Goal: Transaction & Acquisition: Purchase product/service

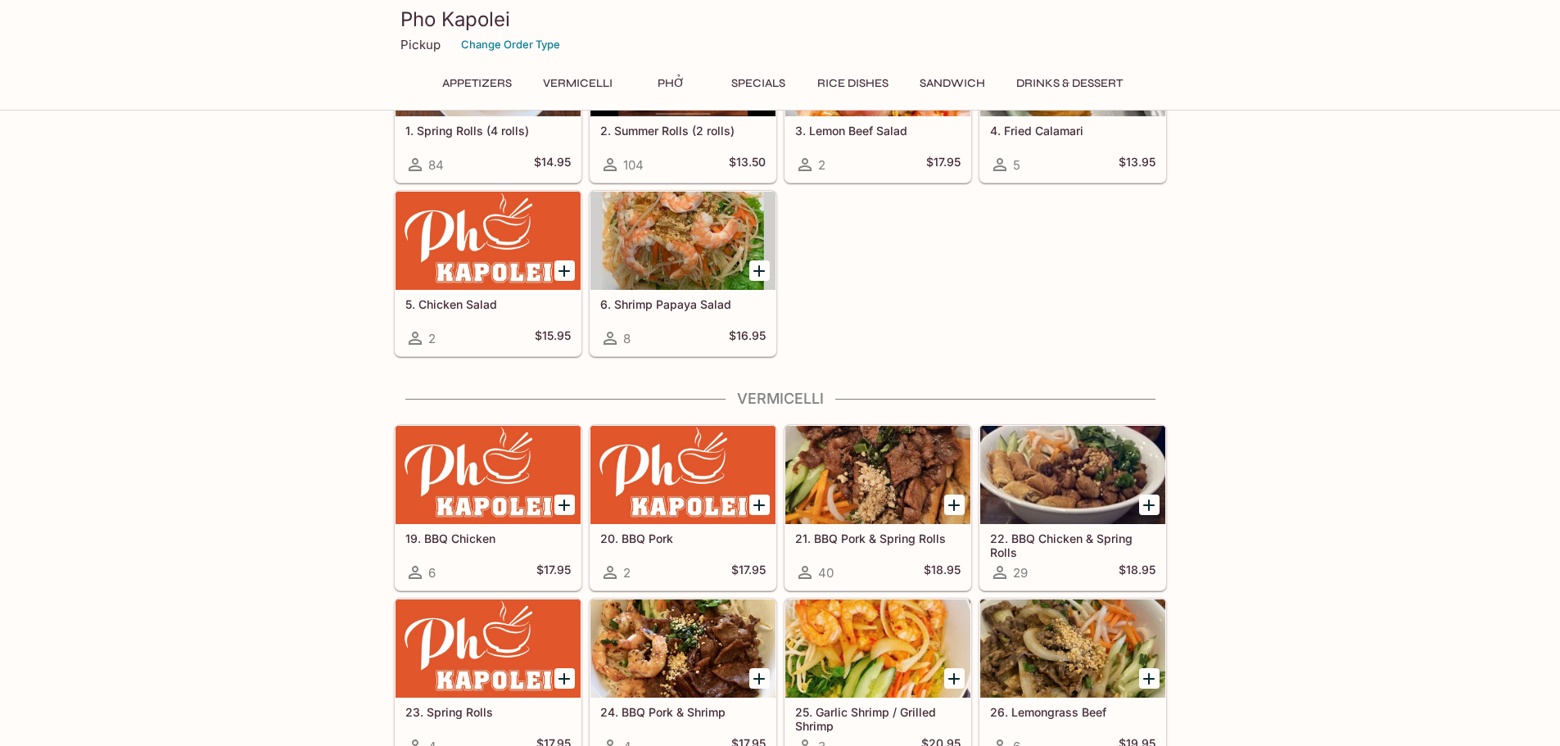
scroll to position [328, 0]
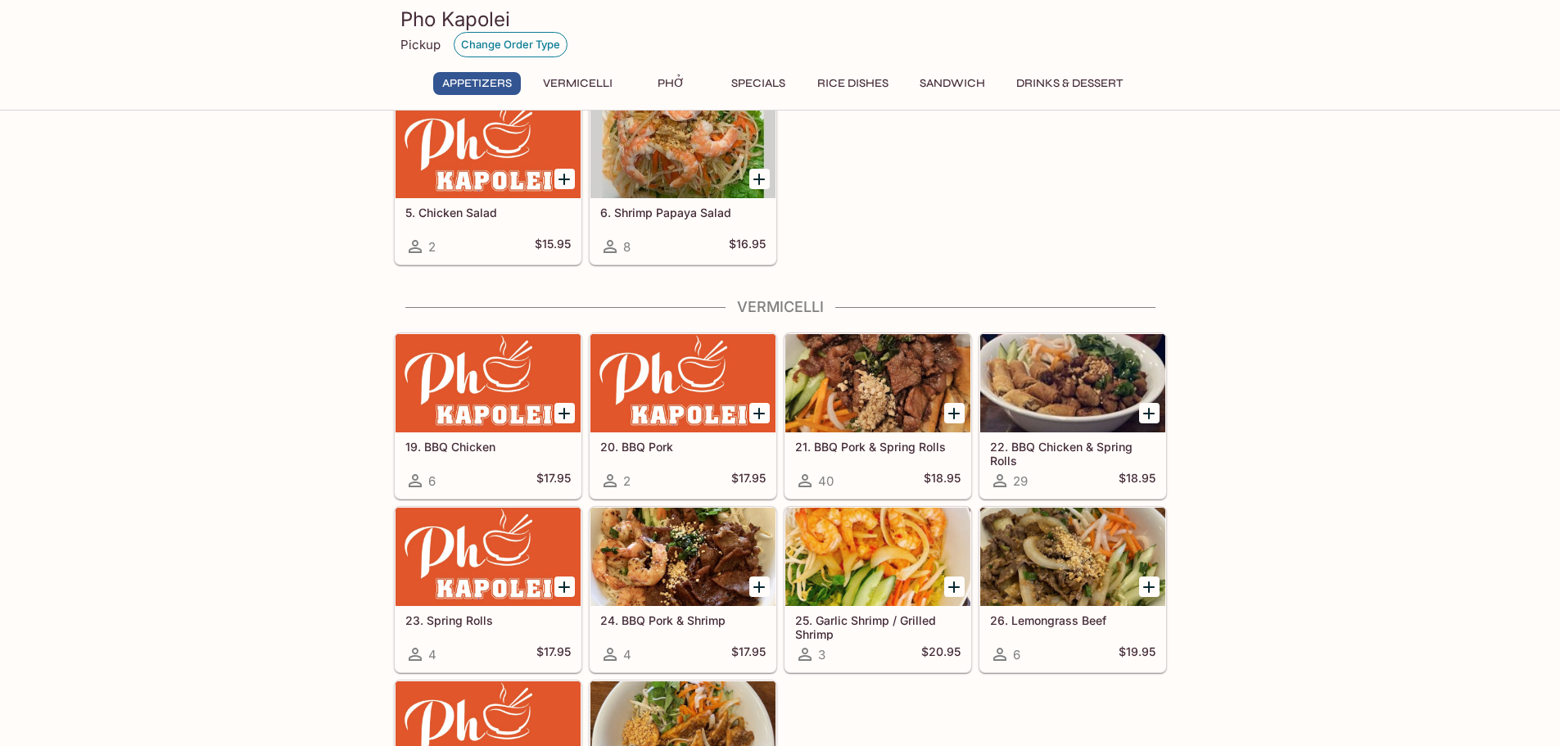
click at [461, 48] on button "Change Order Type" at bounding box center [511, 44] width 114 height 25
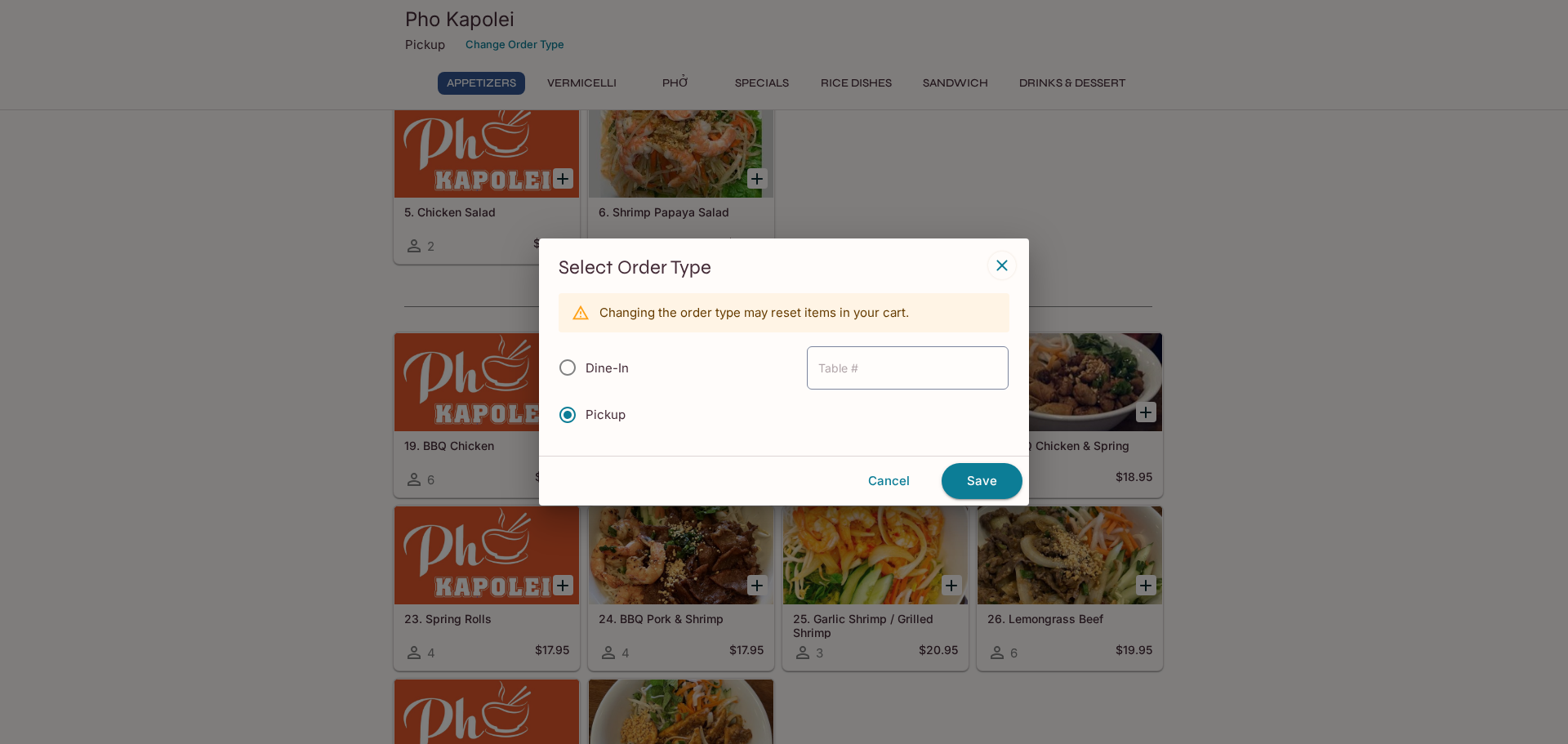
click at [1012, 260] on button "button" at bounding box center [1002, 265] width 28 height 28
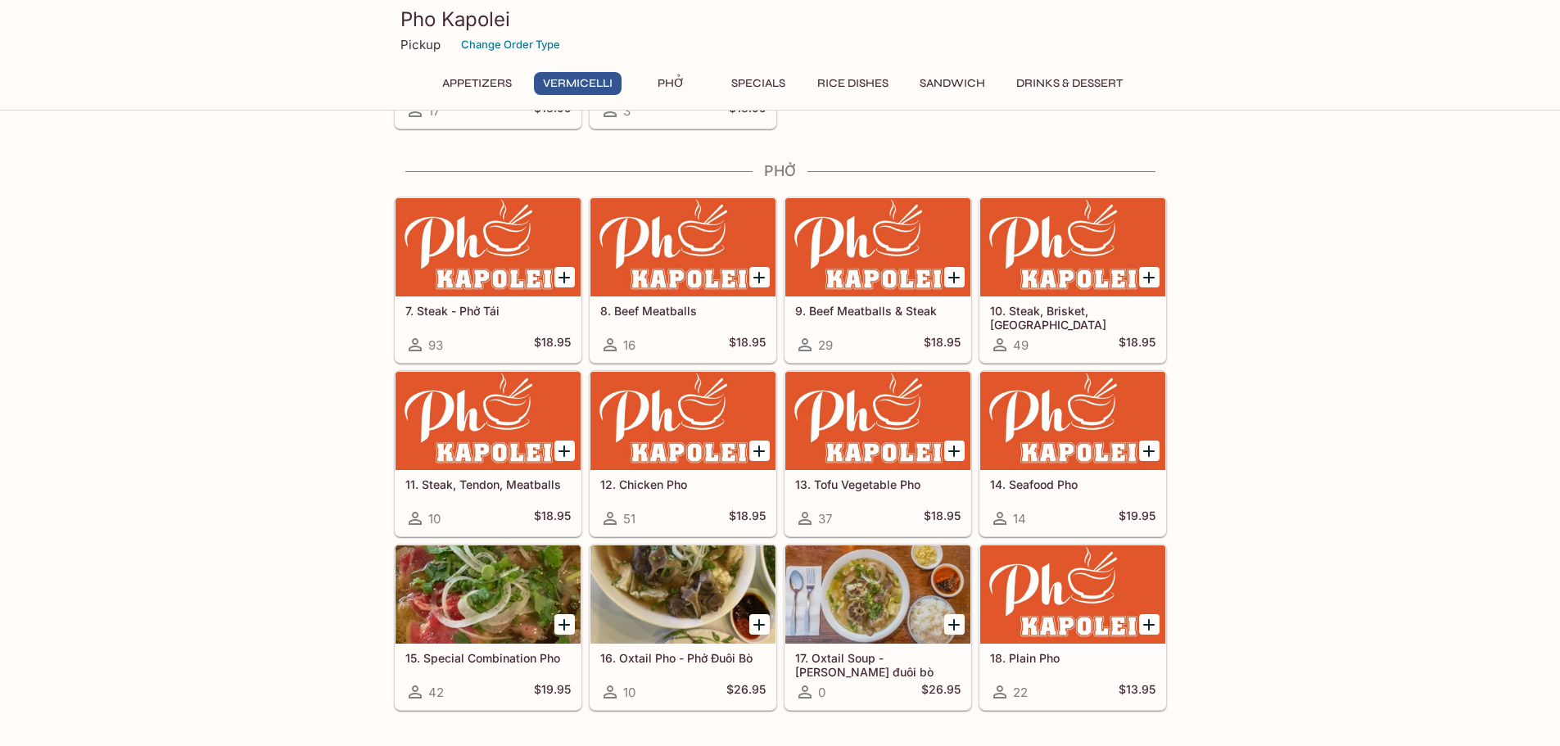
scroll to position [1065, 0]
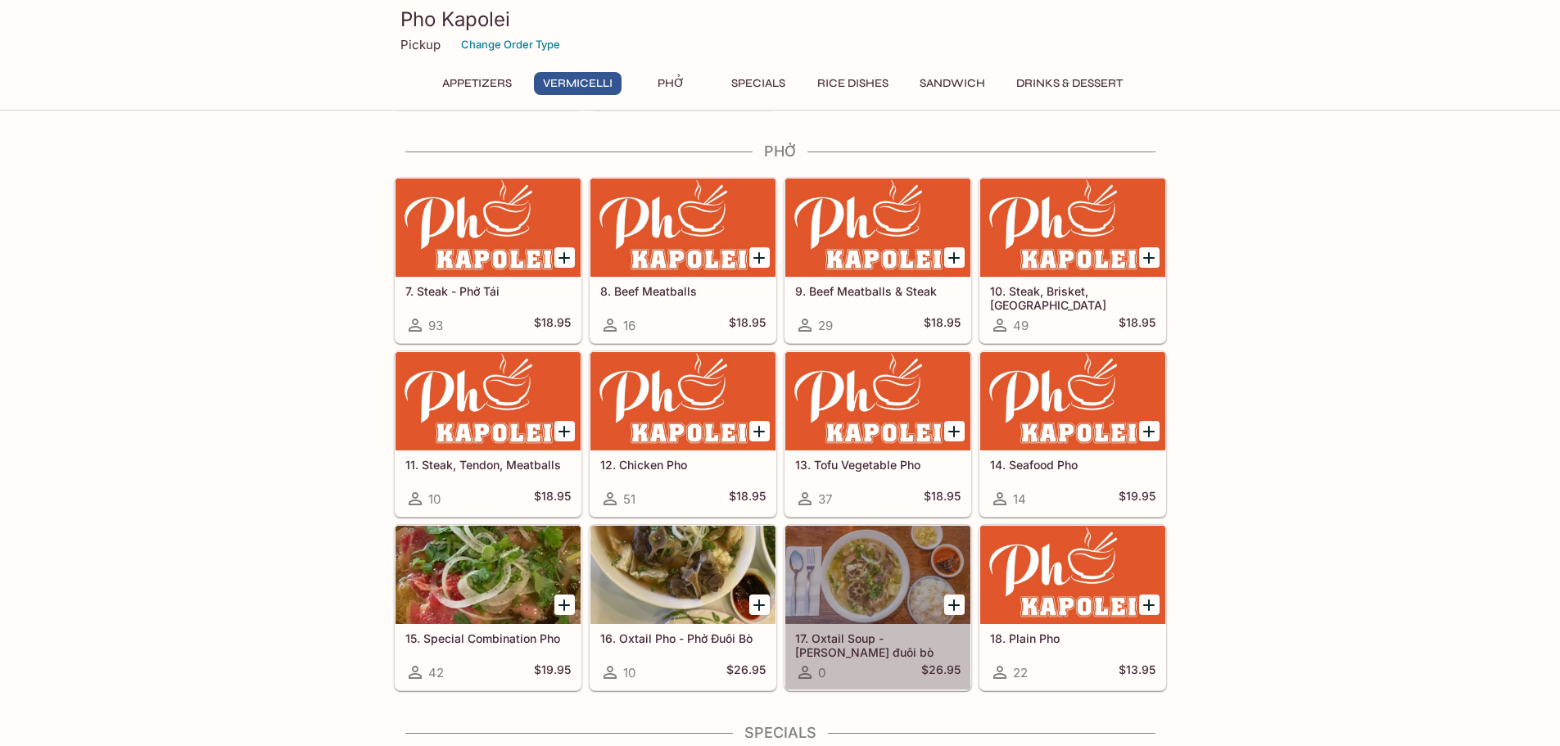
click at [837, 605] on div at bounding box center [878, 575] width 185 height 98
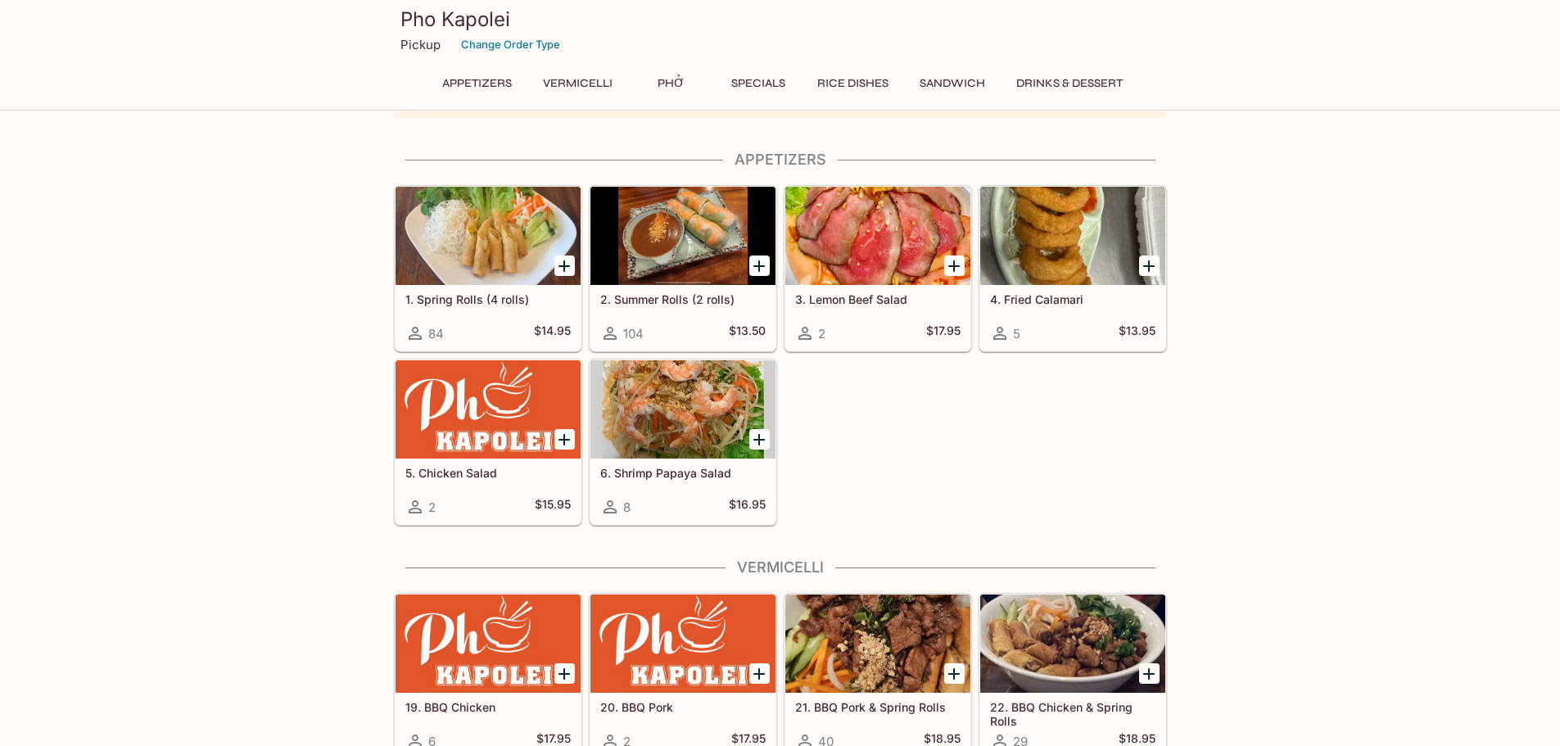
scroll to position [50, 0]
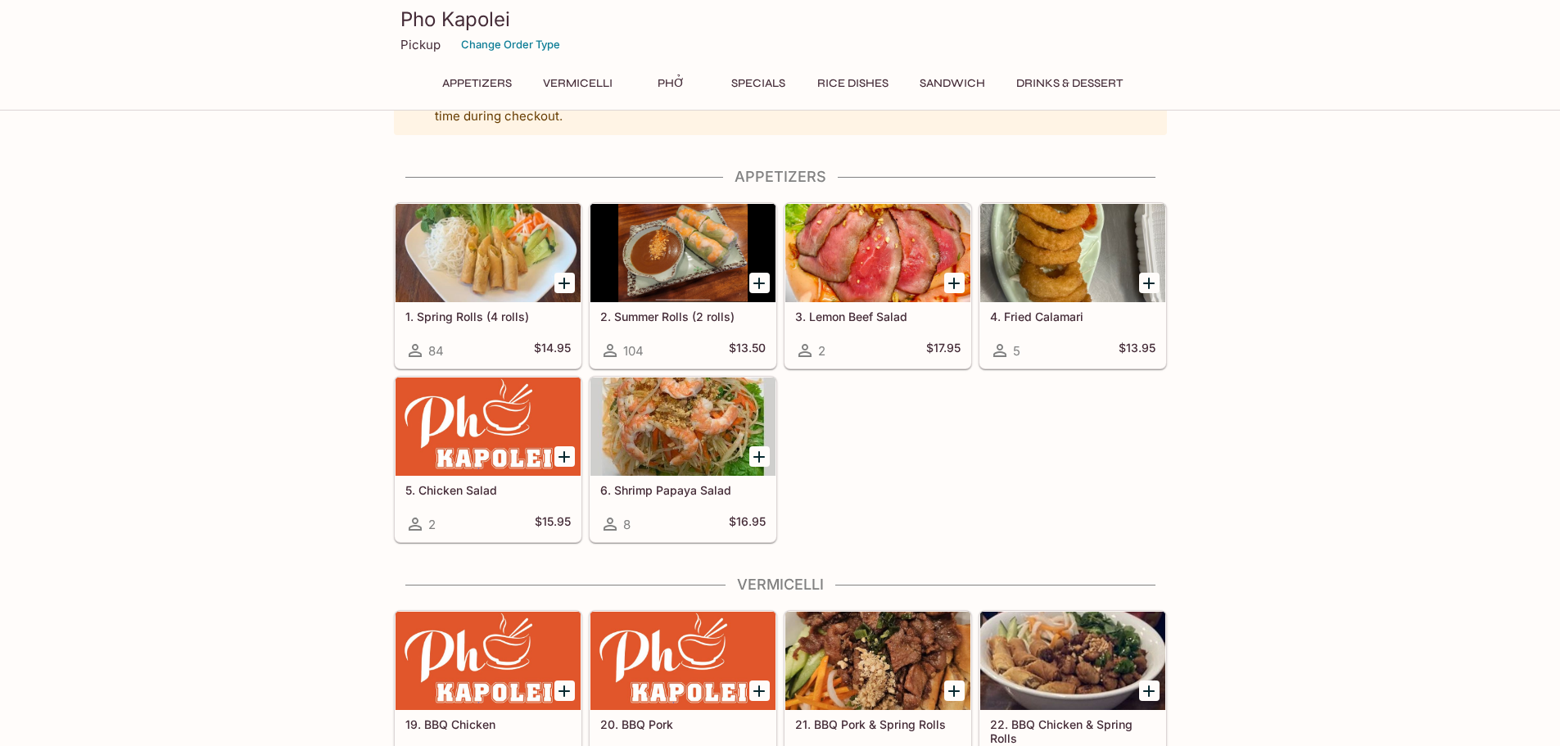
click at [684, 346] on div "104 $13.50" at bounding box center [682, 351] width 165 height 20
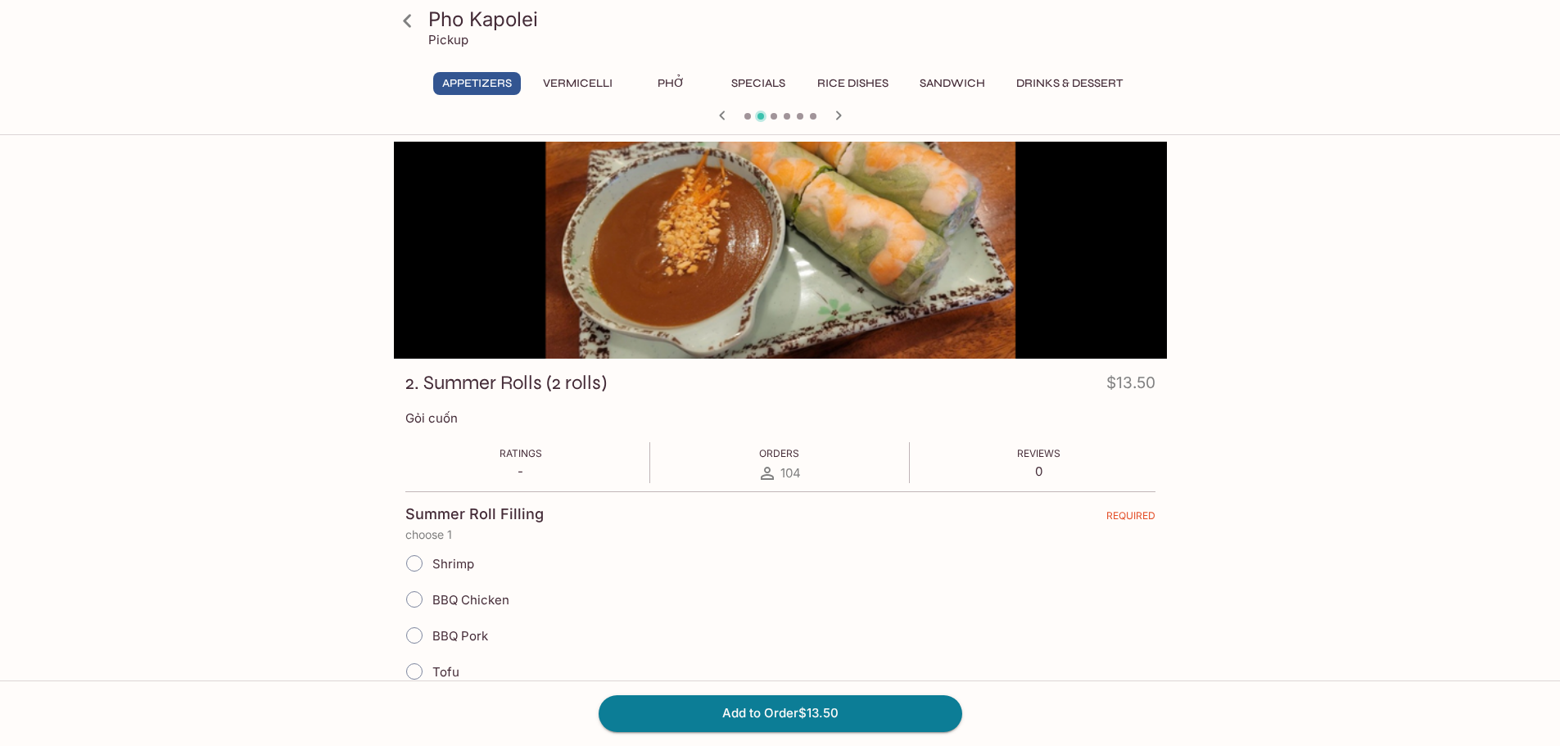
scroll to position [50, 0]
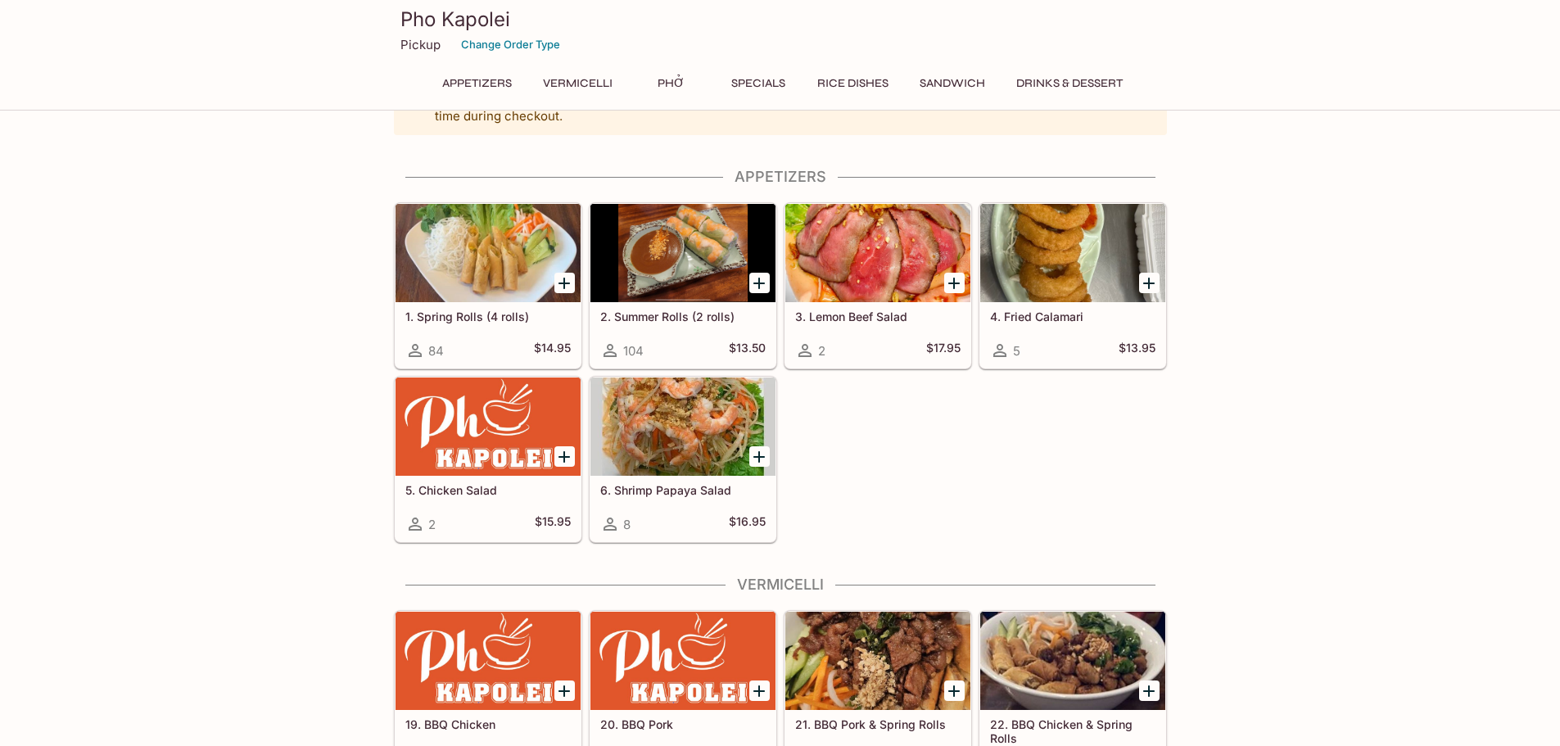
click at [669, 81] on button "Phở" at bounding box center [672, 83] width 74 height 23
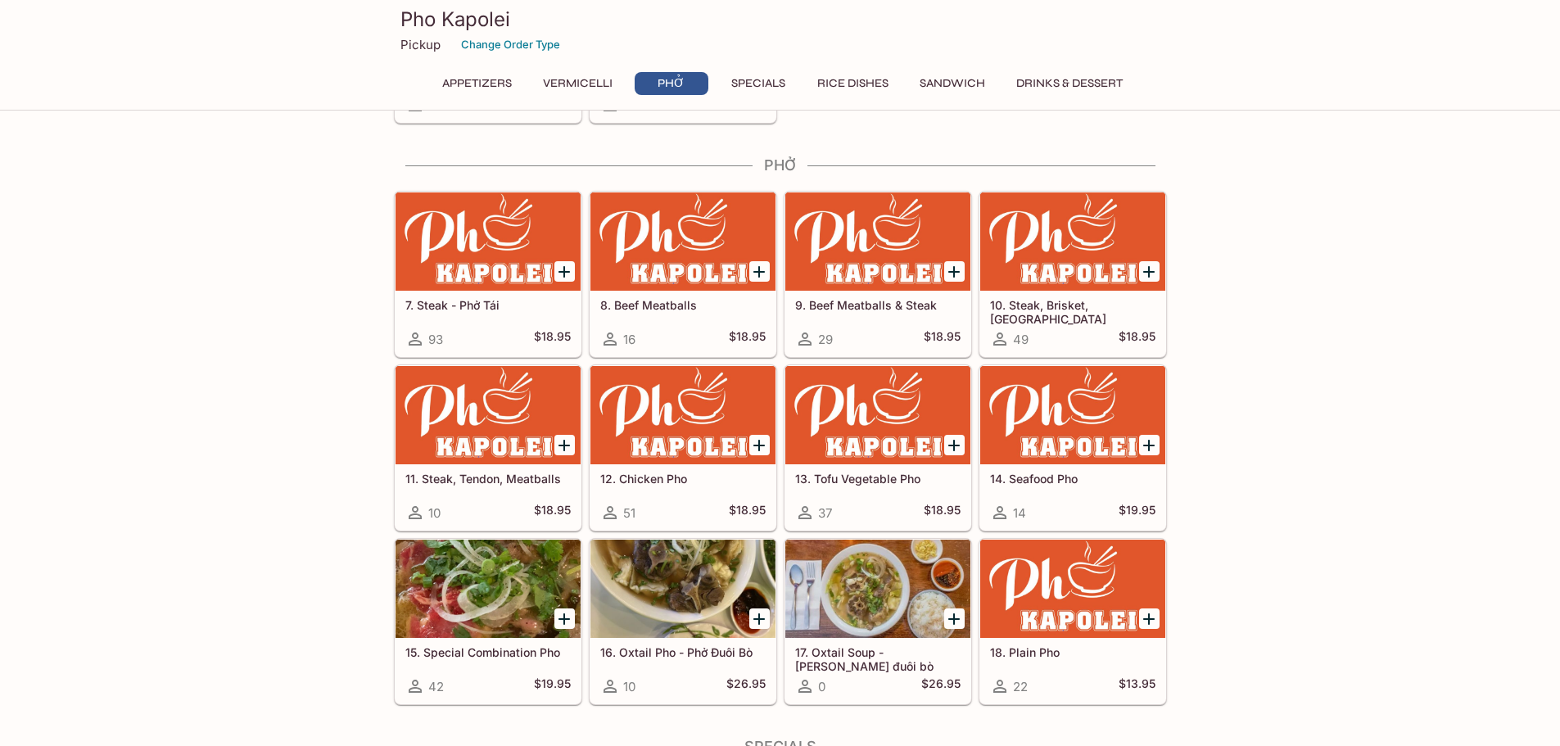
scroll to position [1068, 0]
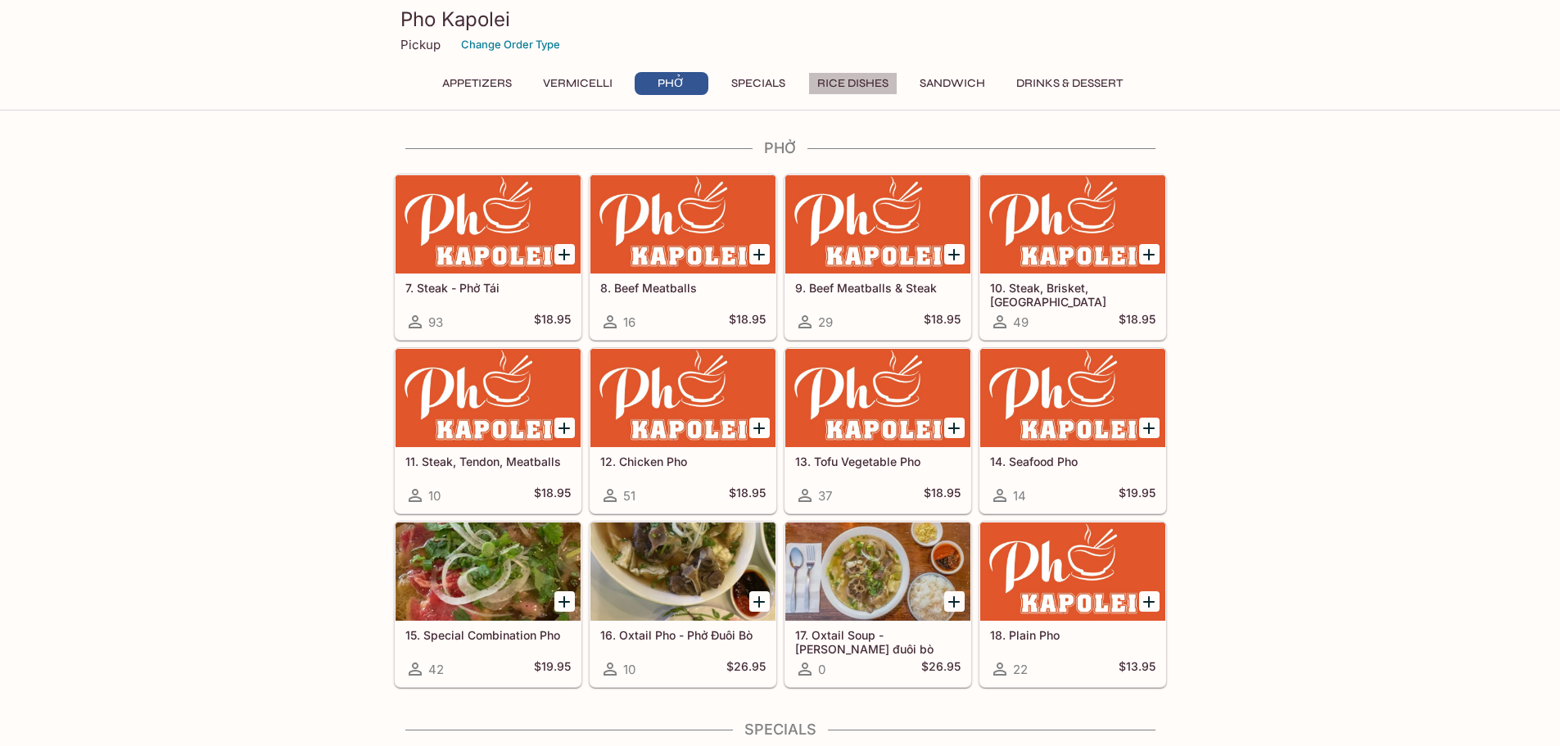
click at [856, 81] on button "Rice Dishes" at bounding box center [852, 83] width 89 height 23
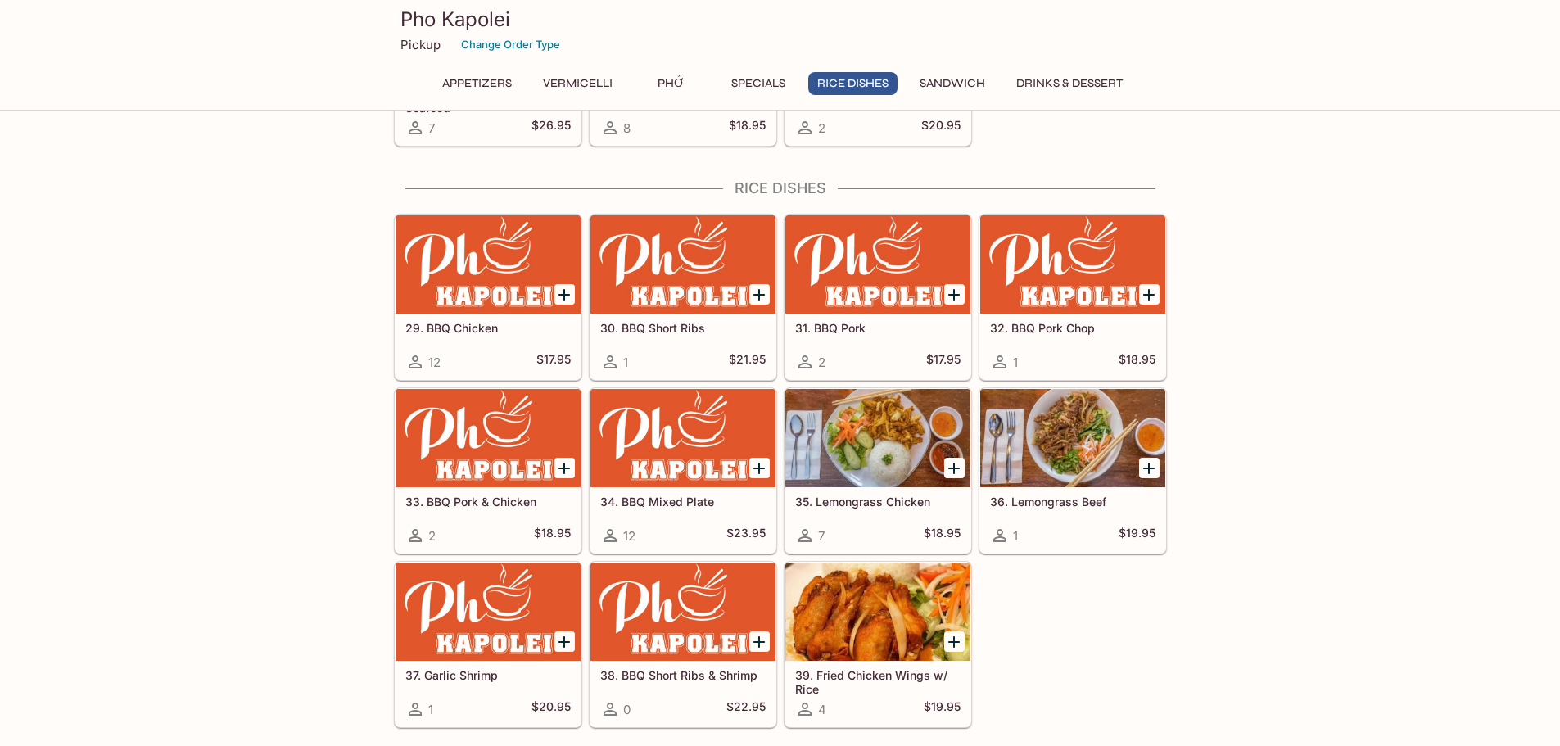
scroll to position [2405, 0]
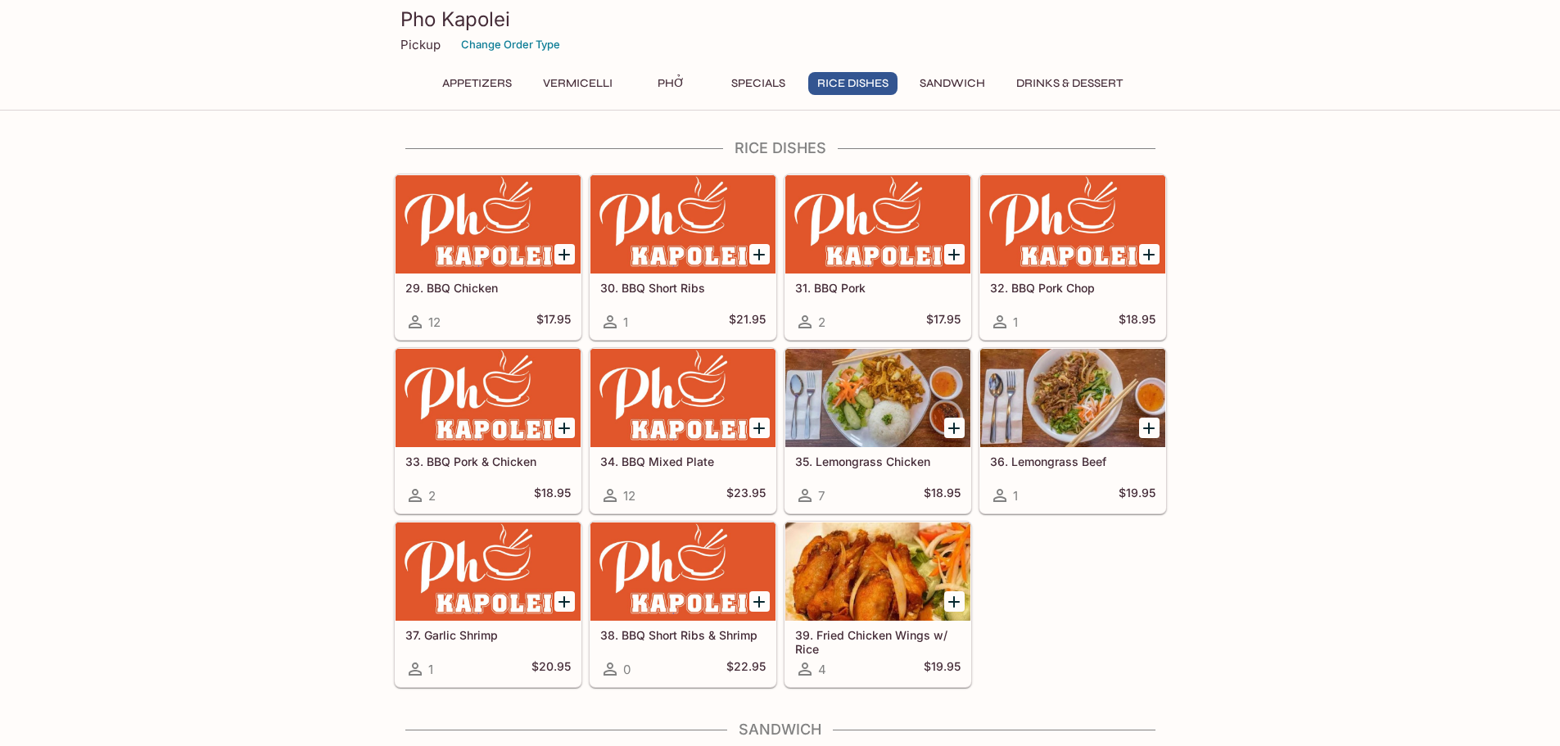
click at [955, 97] on div "Appetizers Vermicelli Phở Specials Rice Dishes Sandwich Drinks & Dessert" at bounding box center [781, 88] width 708 height 33
click at [941, 79] on button "Sandwich" at bounding box center [953, 83] width 84 height 23
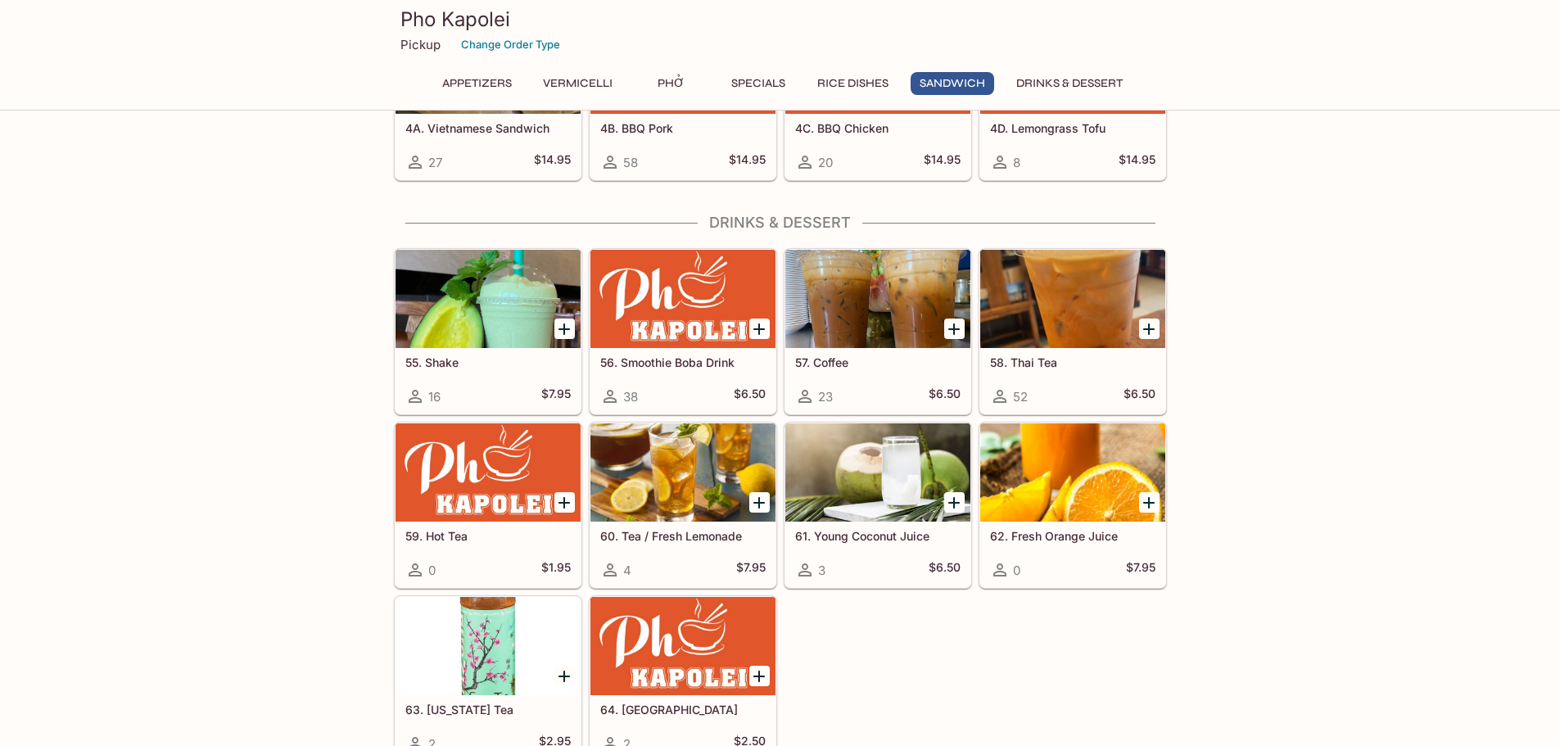
scroll to position [3163, 0]
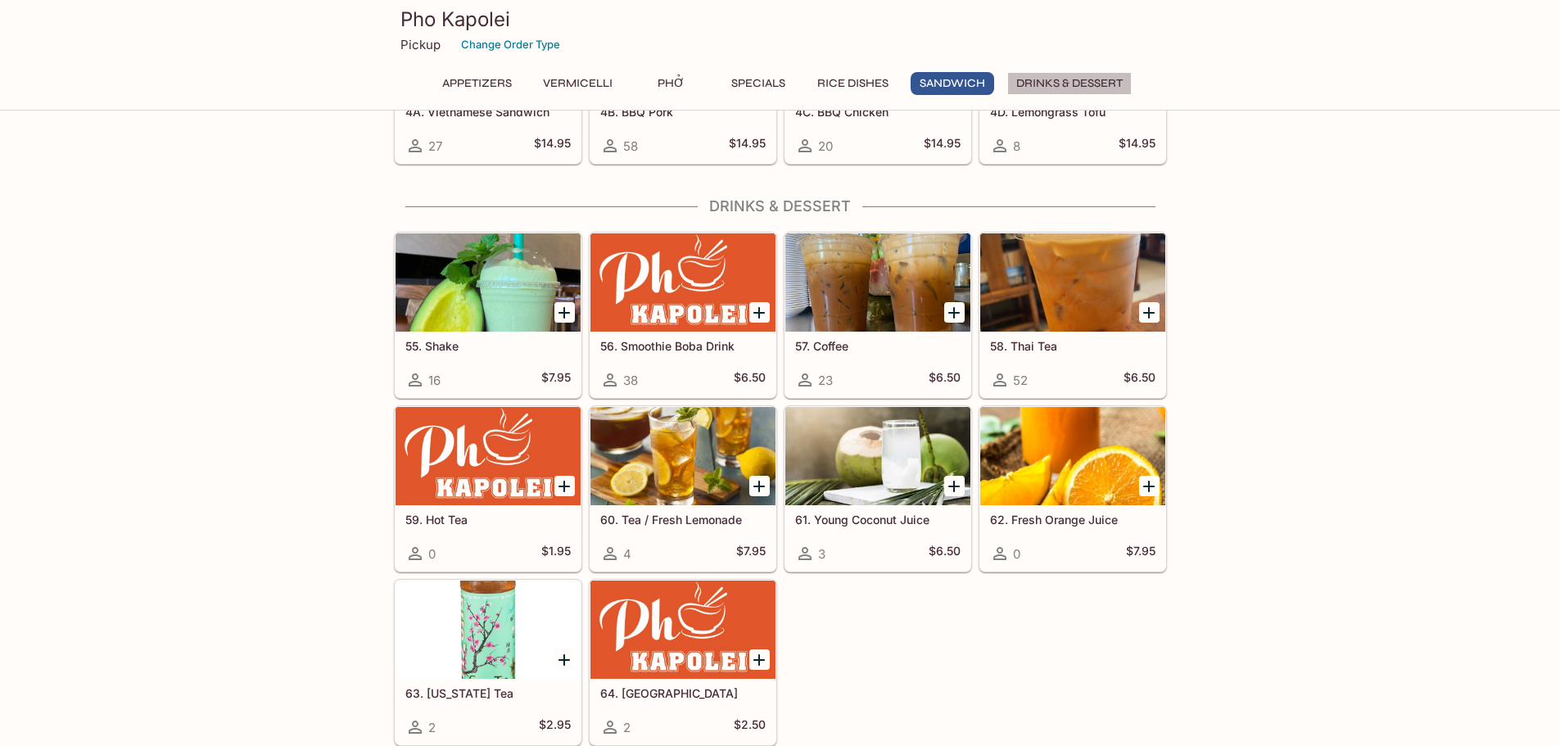
click at [1082, 87] on button "Drinks & Dessert" at bounding box center [1070, 83] width 125 height 23
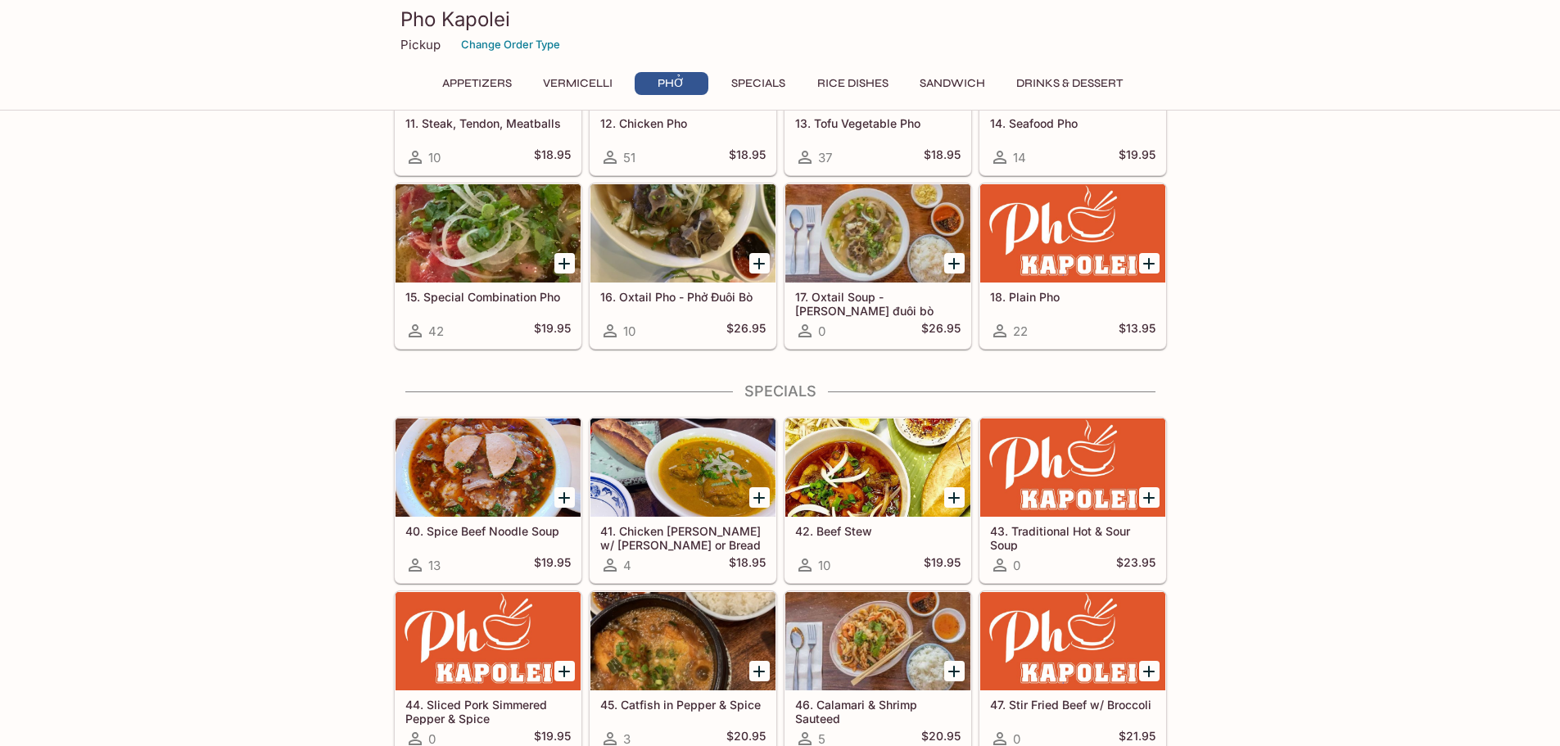
scroll to position [1474, 0]
